Goal: Information Seeking & Learning: Learn about a topic

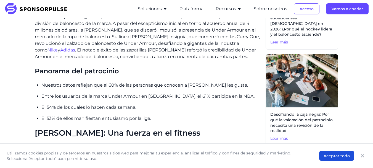
scroll to position [355, 0]
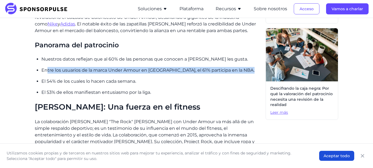
drag, startPoint x: 47, startPoint y: 71, endPoint x: 226, endPoint y: 74, distance: 179.1
click at [238, 74] on ul "Nuestros datos reflejan que al 60% de las personas que conocen a [PERSON_NAME] …" at bounding box center [151, 76] width 220 height 40
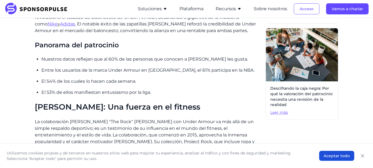
click at [91, 88] on ul "Nuestros datos reflejan que al 60% de las personas que conocen a [PERSON_NAME] …" at bounding box center [151, 76] width 220 height 40
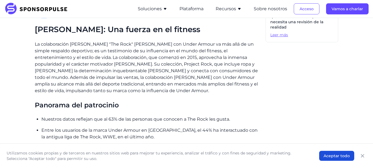
scroll to position [438, 0]
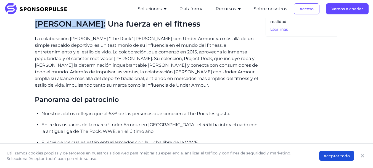
drag, startPoint x: 33, startPoint y: 25, endPoint x: 104, endPoint y: 25, distance: 70.6
copy font "[PERSON_NAME]"
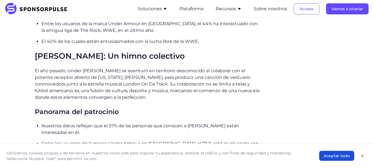
scroll to position [549, 0]
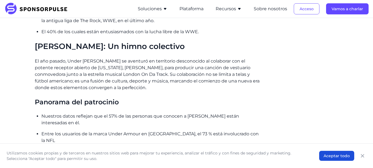
click at [63, 44] on font "[PERSON_NAME]: Un himno colectivo" at bounding box center [110, 45] width 150 height 9
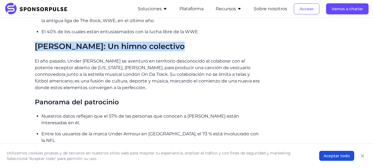
click at [63, 44] on font "[PERSON_NAME]: Un himno colectivo" at bounding box center [110, 45] width 150 height 9
click at [46, 47] on font "[PERSON_NAME]: Un himno colectivo" at bounding box center [110, 45] width 150 height 9
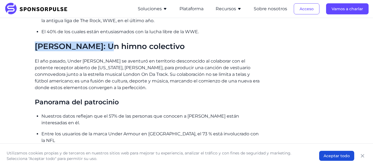
drag, startPoint x: 36, startPoint y: 48, endPoint x: 97, endPoint y: 49, distance: 60.7
click at [97, 49] on font "[PERSON_NAME]: Un himno colectivo" at bounding box center [110, 45] width 150 height 9
copy font "[PERSON_NAME]"
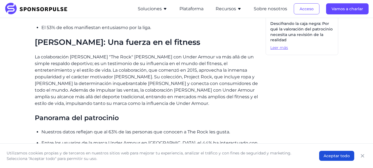
scroll to position [411, 0]
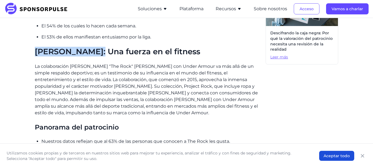
drag, startPoint x: 34, startPoint y: 53, endPoint x: 103, endPoint y: 54, distance: 68.4
click at [103, 54] on font "[PERSON_NAME]: Una fuerza en el fitness" at bounding box center [117, 51] width 165 height 9
copy font "[PERSON_NAME]"
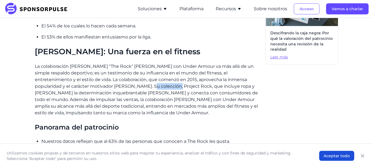
drag, startPoint x: 92, startPoint y: 86, endPoint x: 119, endPoint y: 87, distance: 26.2
click at [119, 87] on font "La colaboración [PERSON_NAME] "The Rock" [PERSON_NAME] con Under Armour va más …" at bounding box center [146, 89] width 223 height 52
drag, startPoint x: 69, startPoint y: 85, endPoint x: 121, endPoint y: 87, distance: 51.9
click at [121, 87] on font "La colaboración [PERSON_NAME] "The Rock" [PERSON_NAME] con Under Armour va más …" at bounding box center [146, 89] width 223 height 52
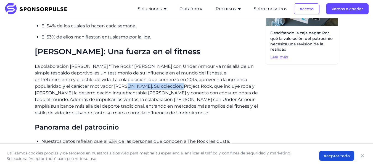
copy font "colección, Project Rock,"
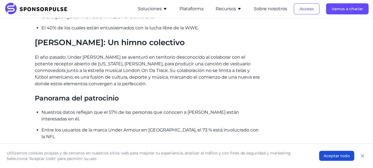
scroll to position [521, 0]
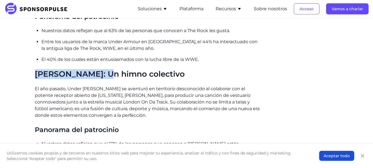
drag, startPoint x: 36, startPoint y: 75, endPoint x: 98, endPoint y: 76, distance: 62.4
click at [98, 76] on font "[PERSON_NAME]: Un himno colectivo" at bounding box center [110, 73] width 150 height 9
copy font "[PERSON_NAME]"
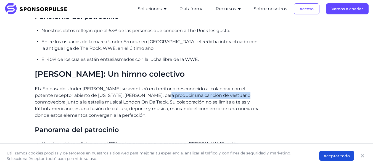
drag, startPoint x: 158, startPoint y: 98, endPoint x: 239, endPoint y: 98, distance: 80.9
click at [239, 98] on p "El año pasado, Under [PERSON_NAME] se aventuró en territorio desconocido al col…" at bounding box center [148, 101] width 226 height 33
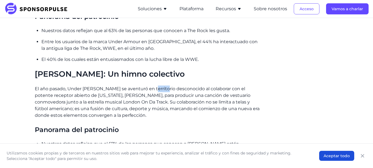
drag, startPoint x: 163, startPoint y: 89, endPoint x: 149, endPoint y: 92, distance: 14.6
click at [150, 92] on p "El año pasado, Under [PERSON_NAME] se aventuró en territorio desconocido al col…" at bounding box center [148, 101] width 226 height 33
click at [126, 100] on font "El año pasado, Under [PERSON_NAME] se aventuró en territorio desconocido al col…" at bounding box center [147, 102] width 225 height 32
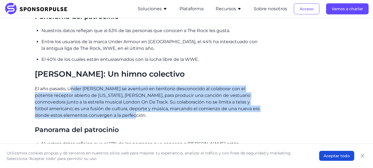
drag, startPoint x: 72, startPoint y: 89, endPoint x: 187, endPoint y: 116, distance: 118.5
click at [187, 116] on p "El año pasado, Under [PERSON_NAME] se aventuró en territorio desconocido al col…" at bounding box center [148, 101] width 226 height 33
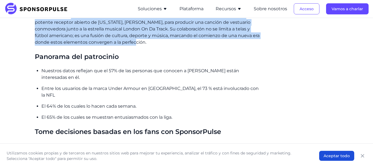
scroll to position [604, 0]
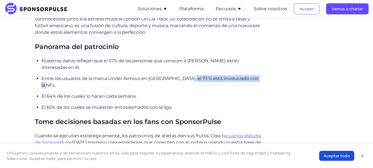
drag, startPoint x: 189, startPoint y: 76, endPoint x: 250, endPoint y: 86, distance: 61.5
click at [250, 86] on p "Entre los usuarios de la marca Under Armour en [GEOGRAPHIC_DATA], el 73 % está …" at bounding box center [151, 81] width 220 height 13
click at [138, 94] on p "El 64% de los cuales lo hacen cada semana." at bounding box center [151, 96] width 220 height 7
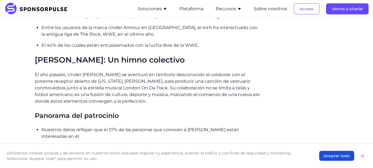
scroll to position [529, 0]
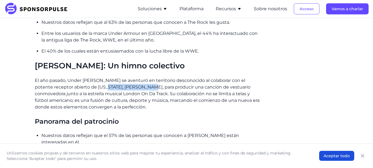
drag, startPoint x: 108, startPoint y: 86, endPoint x: 142, endPoint y: 86, distance: 34.8
click at [142, 86] on font "El año pasado, Under [PERSON_NAME] se aventuró en territorio desconocido al col…" at bounding box center [147, 94] width 225 height 32
click at [55, 94] on font "El año pasado, Under [PERSON_NAME] se aventuró en territorio desconocido al col…" at bounding box center [147, 94] width 225 height 32
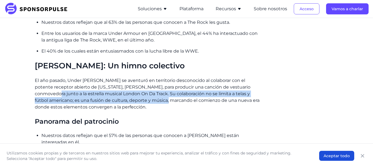
drag, startPoint x: 39, startPoint y: 95, endPoint x: 141, endPoint y: 99, distance: 102.4
click at [141, 99] on font "El año pasado, Under [PERSON_NAME] se aventuró en territorio desconocido al col…" at bounding box center [147, 94] width 225 height 32
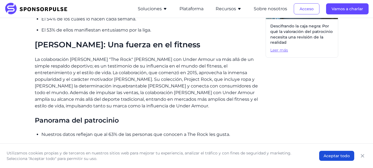
scroll to position [419, 0]
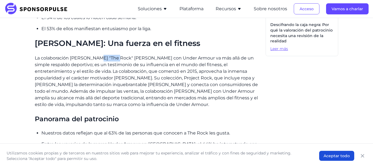
drag, startPoint x: 99, startPoint y: 57, endPoint x: 118, endPoint y: 57, distance: 19.0
click at [118, 57] on font "La colaboración [PERSON_NAME] "The Rock" [PERSON_NAME] con Under Armour va más …" at bounding box center [146, 81] width 223 height 52
click at [126, 87] on font "La colaboración [PERSON_NAME] "The Rock" [PERSON_NAME] con Under Armour va más …" at bounding box center [146, 81] width 223 height 52
drag, startPoint x: 92, startPoint y: 78, endPoint x: 121, endPoint y: 77, distance: 28.7
click at [121, 77] on font "La colaboración [PERSON_NAME] "The Rock" [PERSON_NAME] con Under Armour va más …" at bounding box center [146, 81] width 223 height 52
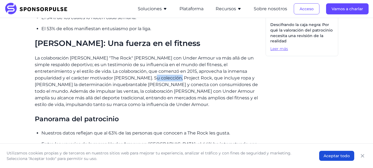
copy font "Project Rock"
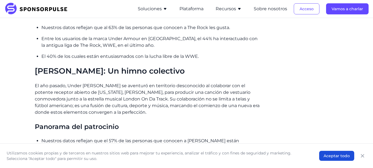
scroll to position [529, 0]
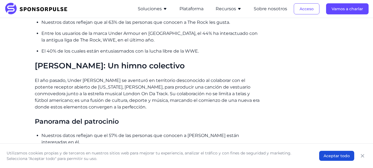
drag, startPoint x: 103, startPoint y: 66, endPoint x: 197, endPoint y: 66, distance: 94.7
click at [197, 66] on h2 "[PERSON_NAME]: Un himno colectivo" at bounding box center [148, 65] width 226 height 9
copy font "Un himno colectivo"
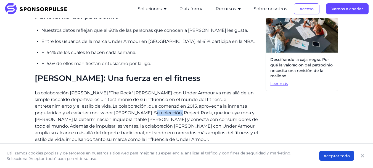
scroll to position [364, 0]
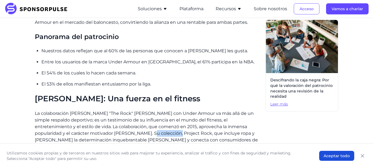
drag, startPoint x: 32, startPoint y: 98, endPoint x: 216, endPoint y: 97, distance: 184.6
click at [216, 97] on div "Hogar Perspectivas Los patrocinadores más destacados de Under Armour Blog Los p…" at bounding box center [186, 30] width 364 height 742
copy font "[PERSON_NAME]: Una fuerza en el fitness"
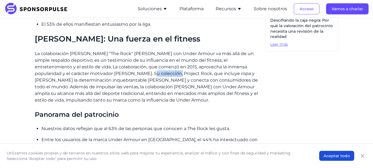
scroll to position [529, 0]
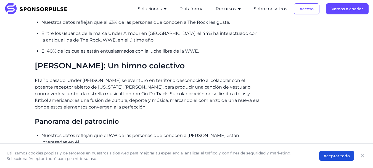
drag, startPoint x: 34, startPoint y: 64, endPoint x: 207, endPoint y: 67, distance: 173.3
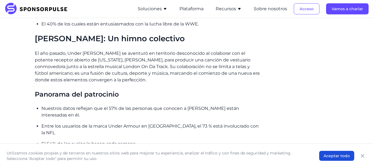
scroll to position [557, 0]
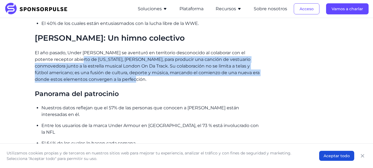
drag, startPoint x: 79, startPoint y: 58, endPoint x: 243, endPoint y: 77, distance: 165.0
click at [243, 77] on p "El año pasado, Under [PERSON_NAME] se aventuró en territorio desconocido al col…" at bounding box center [148, 65] width 226 height 33
click at [160, 81] on p "El año pasado, Under [PERSON_NAME] se aventuró en territorio desconocido al col…" at bounding box center [148, 65] width 226 height 33
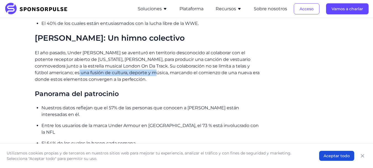
drag, startPoint x: 50, startPoint y: 74, endPoint x: 128, endPoint y: 73, distance: 77.5
click at [128, 73] on font "El año pasado, Under [PERSON_NAME] se aventuró en territorio desconocido al col…" at bounding box center [147, 66] width 225 height 32
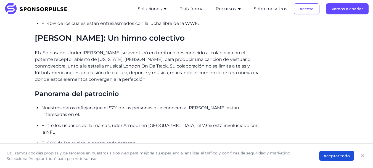
click at [195, 67] on font "El año pasado, Under [PERSON_NAME] se aventuró en territorio desconocido al col…" at bounding box center [147, 66] width 225 height 32
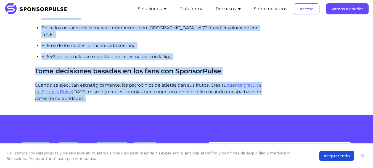
scroll to position [667, 0]
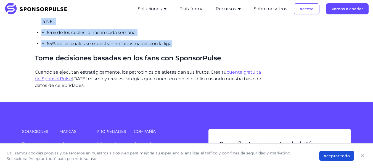
drag, startPoint x: 36, startPoint y: 98, endPoint x: 217, endPoint y: 44, distance: 188.7
